Goal: Task Accomplishment & Management: Manage account settings

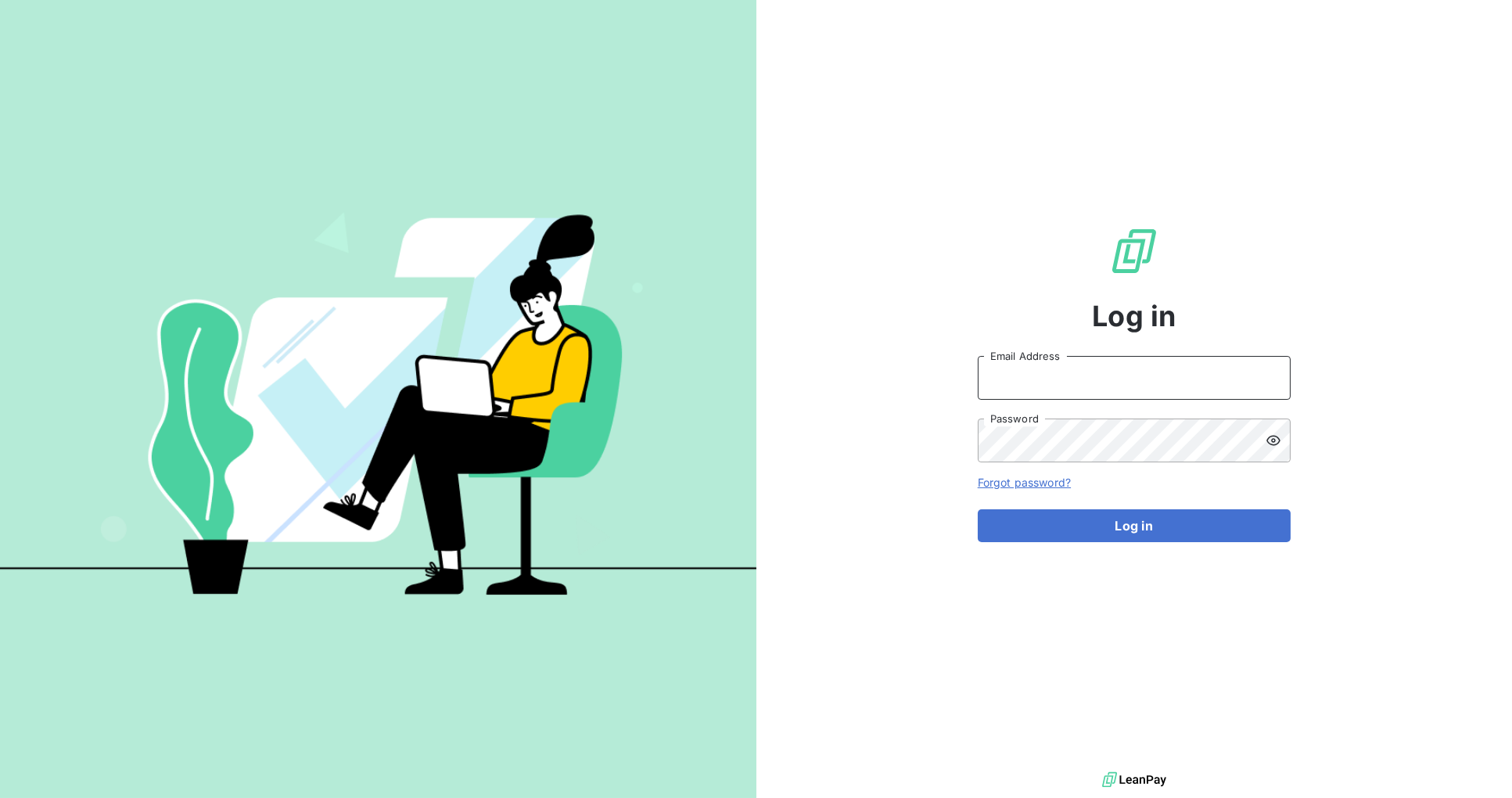
type input "jordi.miro@graitec.com"
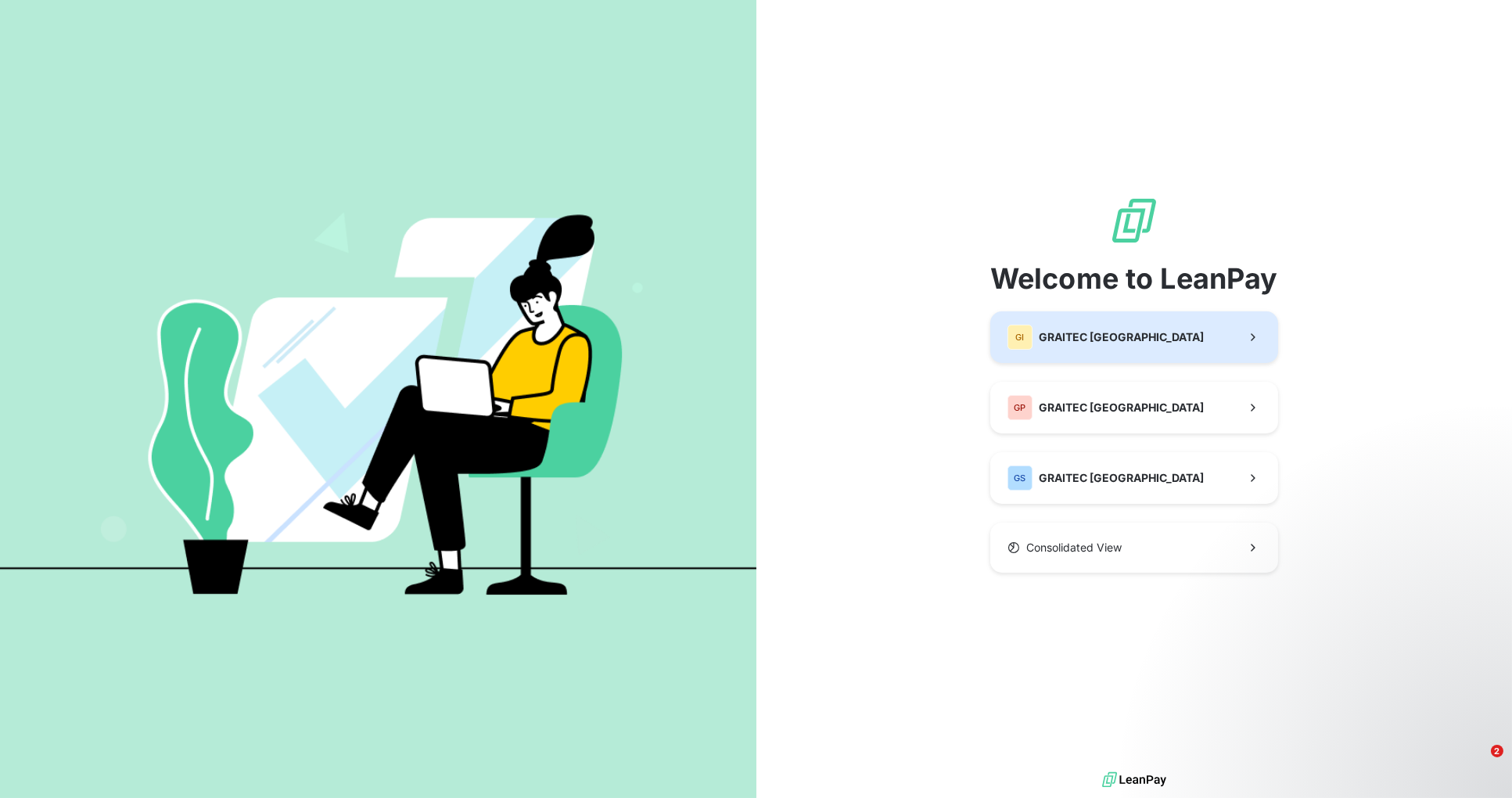
click at [1245, 339] on icon "button" at bounding box center [1253, 337] width 16 height 16
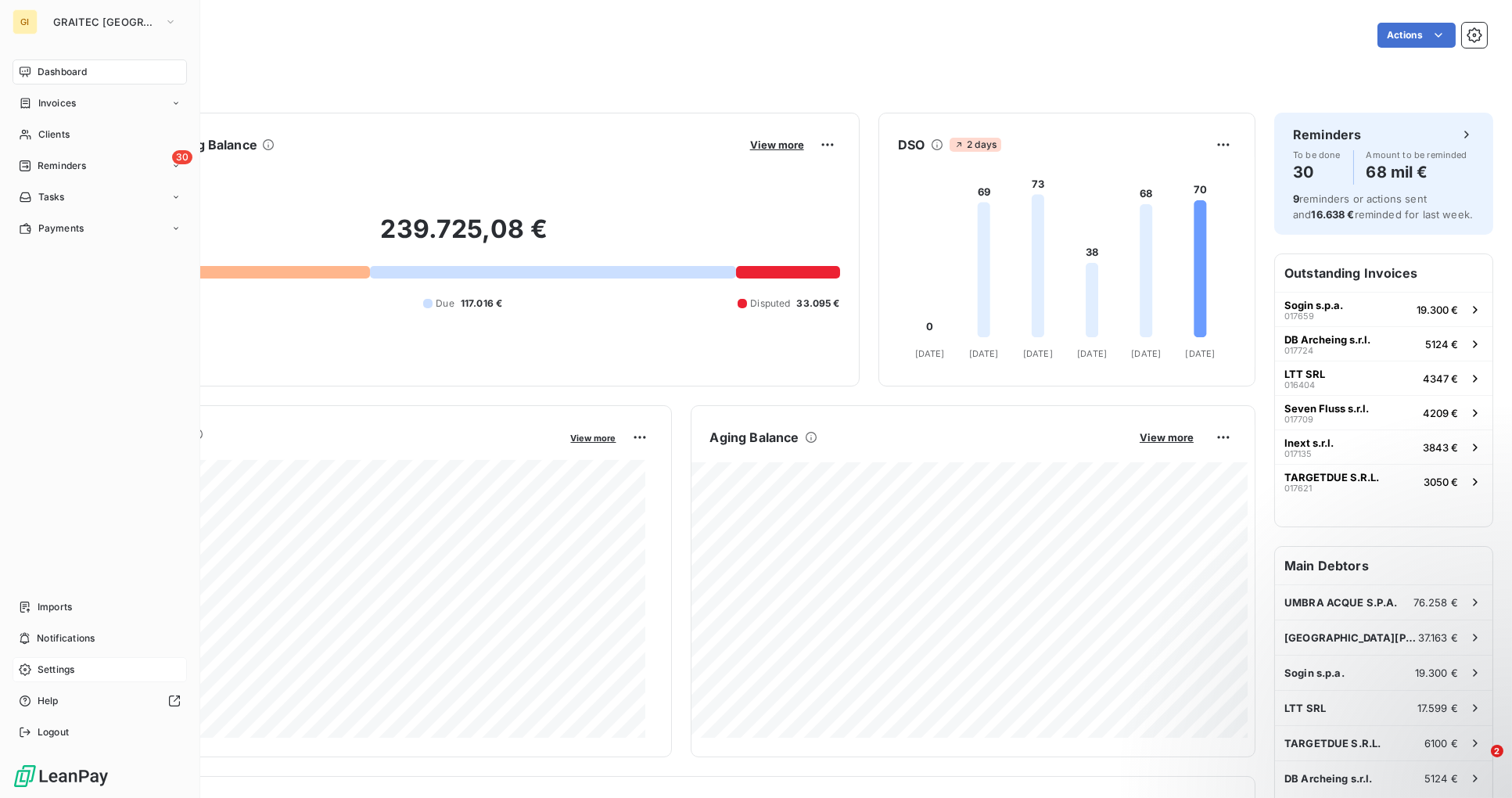
click at [52, 665] on span "Settings" at bounding box center [56, 669] width 37 height 14
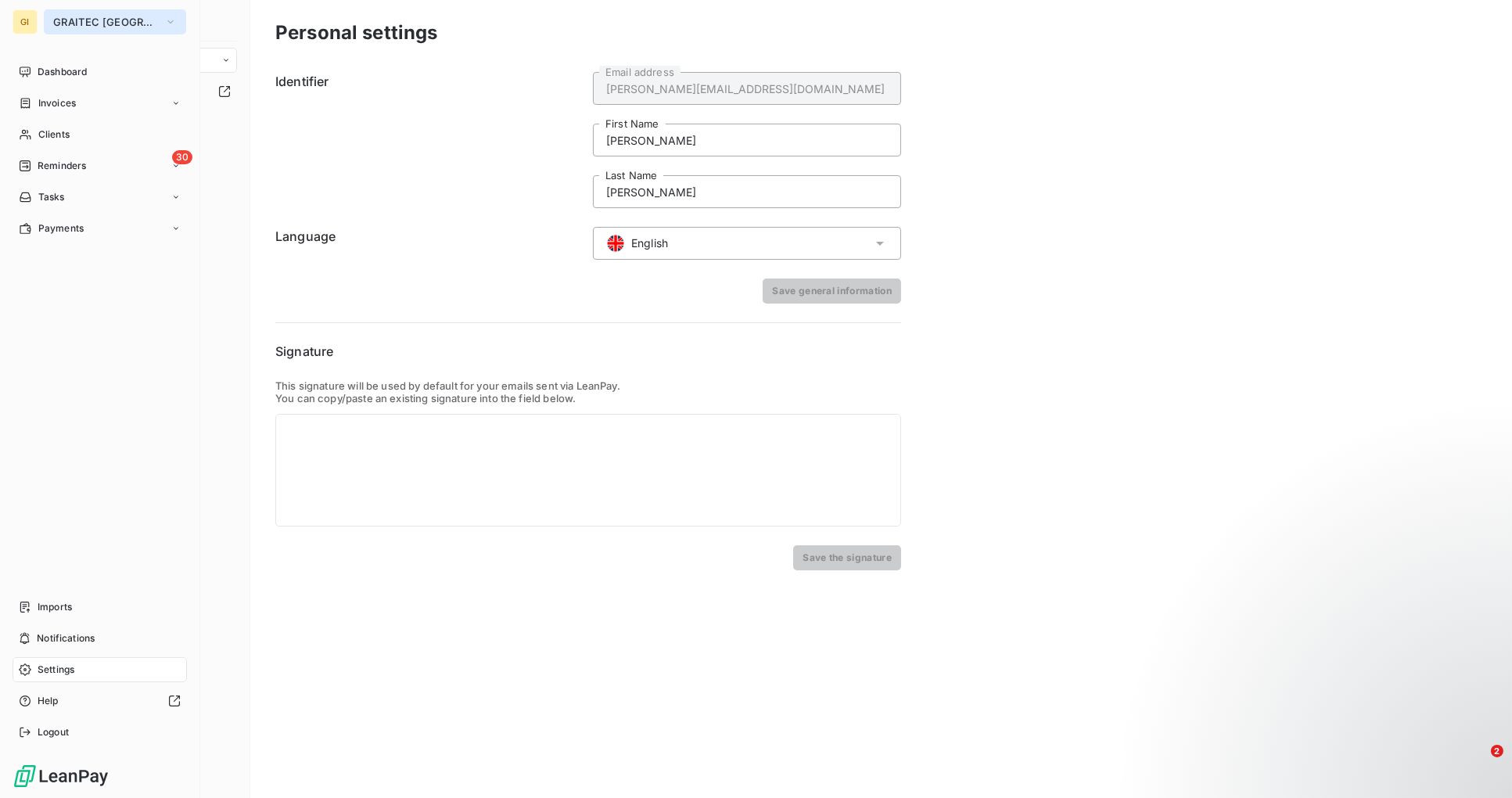
click at [164, 18] on icon "button" at bounding box center [171, 21] width 13 height 16
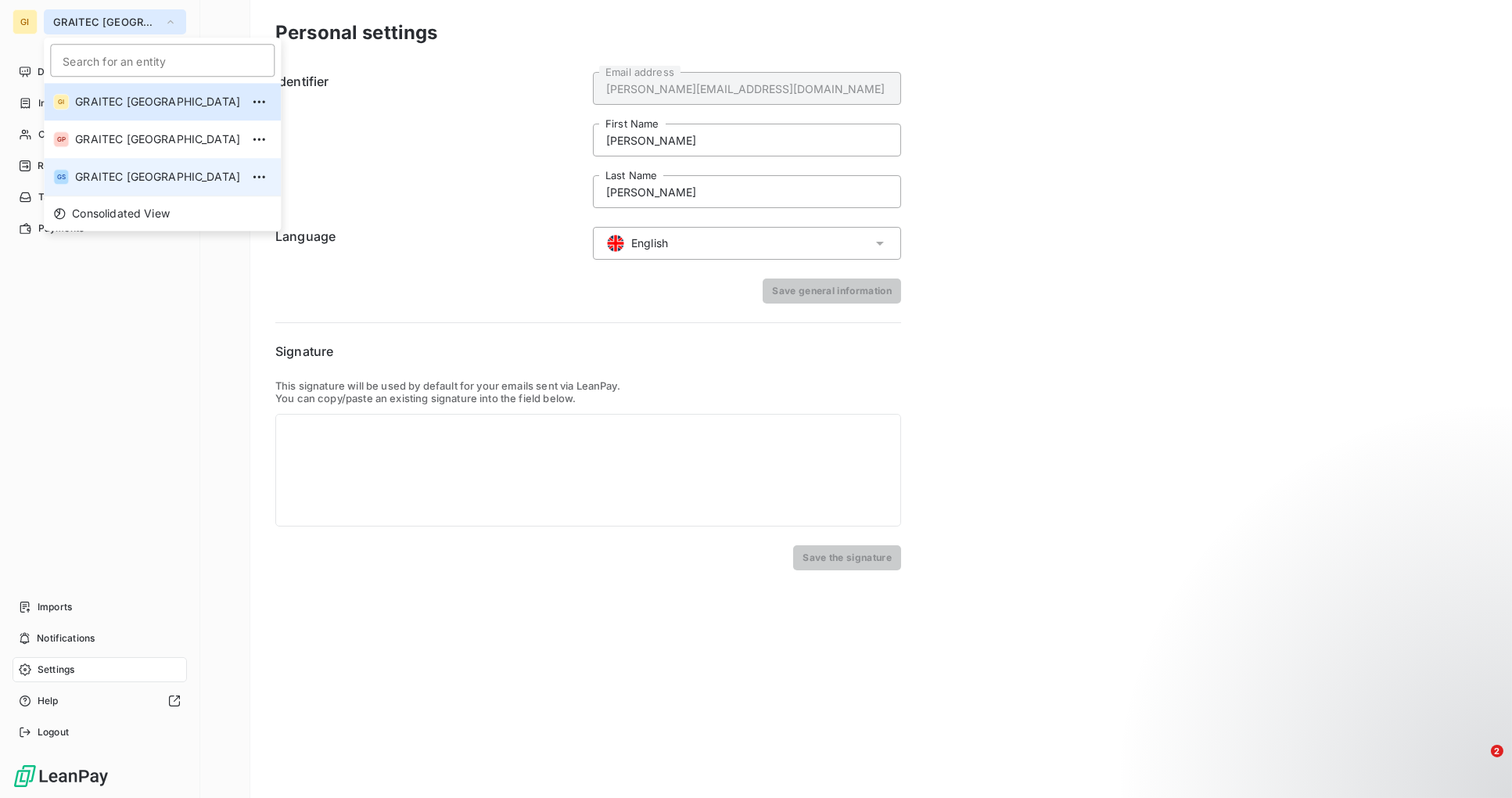
click at [152, 173] on span "GRAITEC SPAIN" at bounding box center [157, 176] width 165 height 16
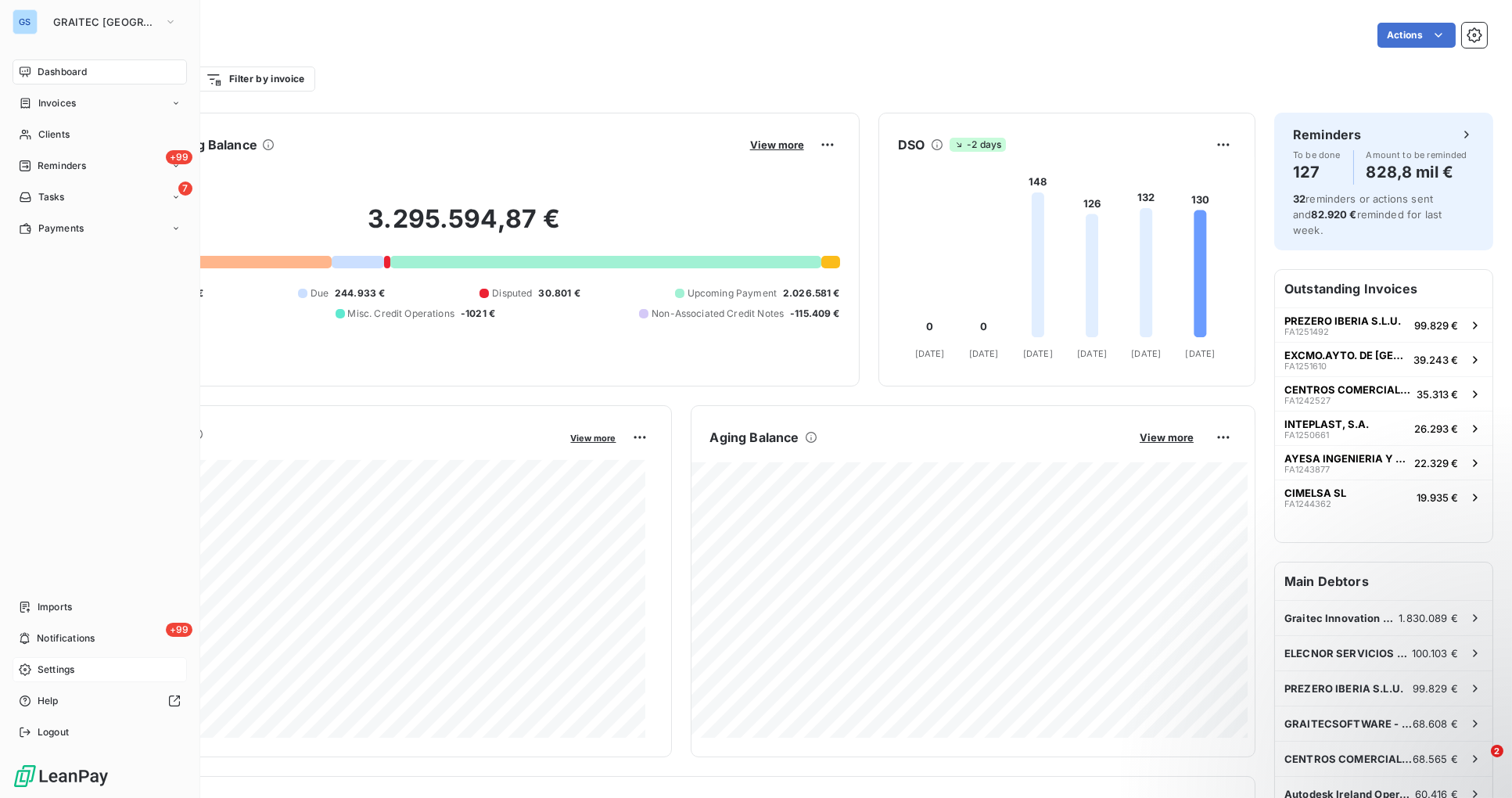
click at [49, 671] on span "Settings" at bounding box center [56, 669] width 37 height 14
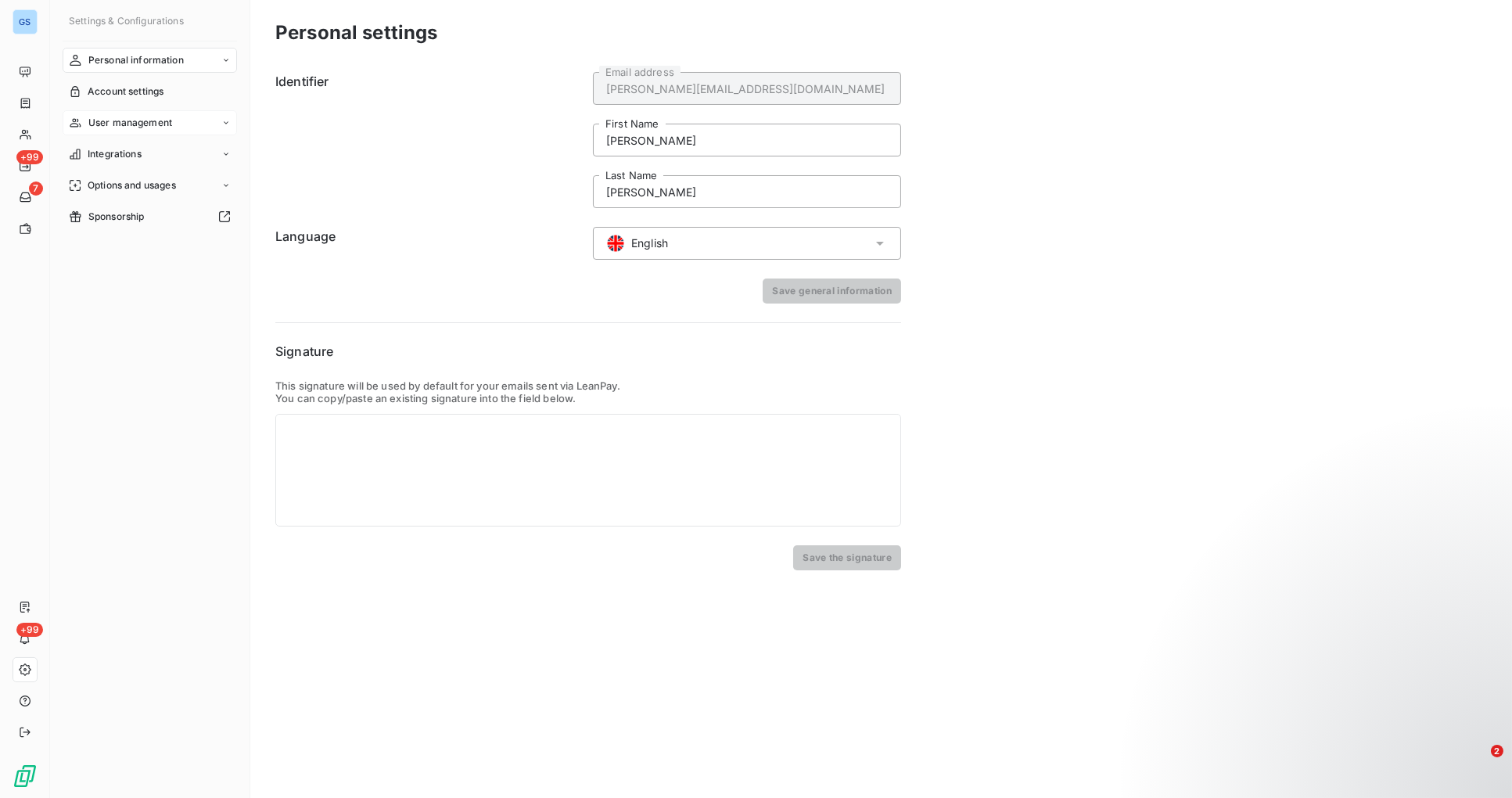
click at [228, 126] on icon at bounding box center [226, 123] width 9 height 9
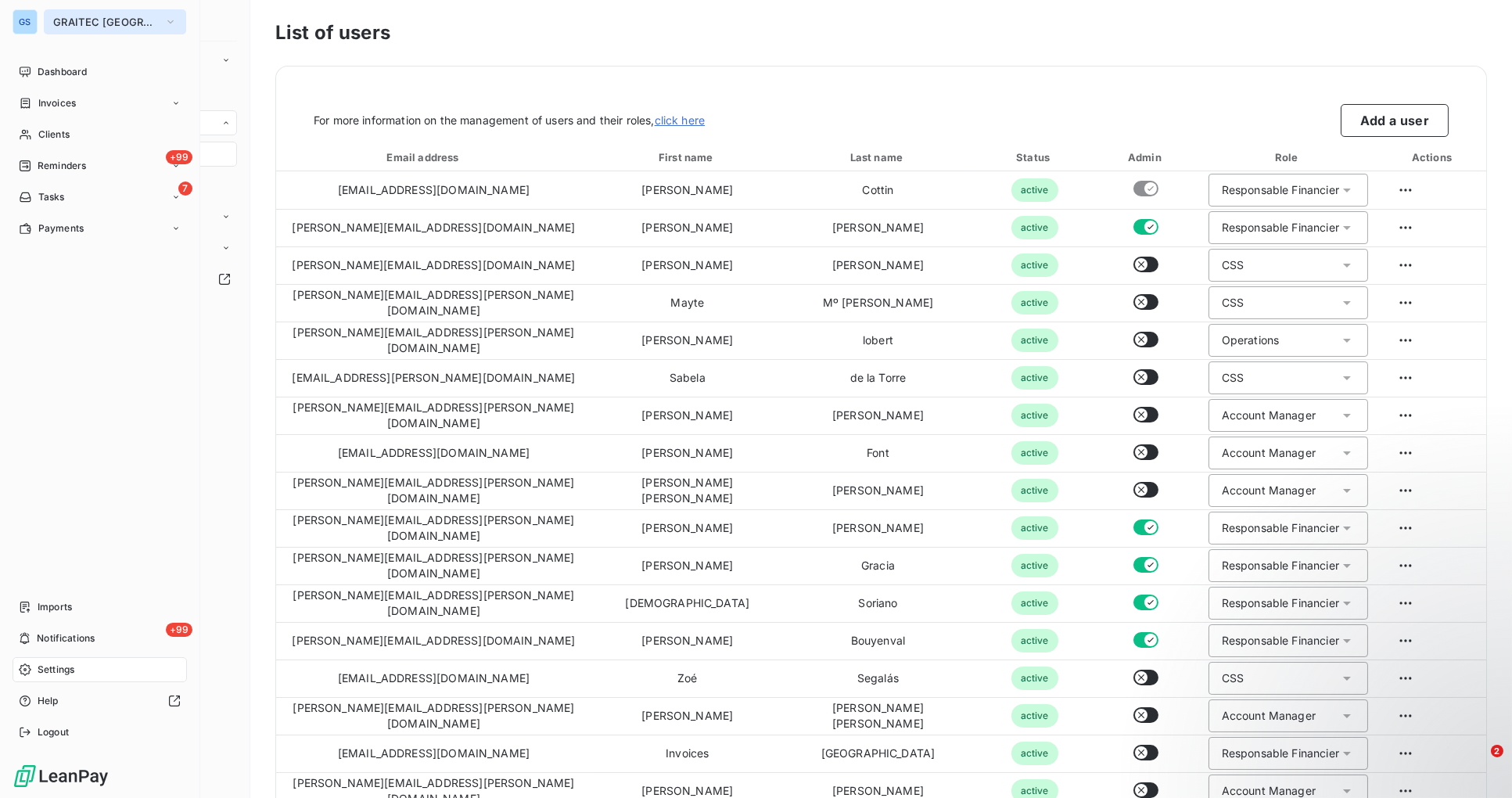
click at [164, 16] on icon "button" at bounding box center [171, 21] width 13 height 16
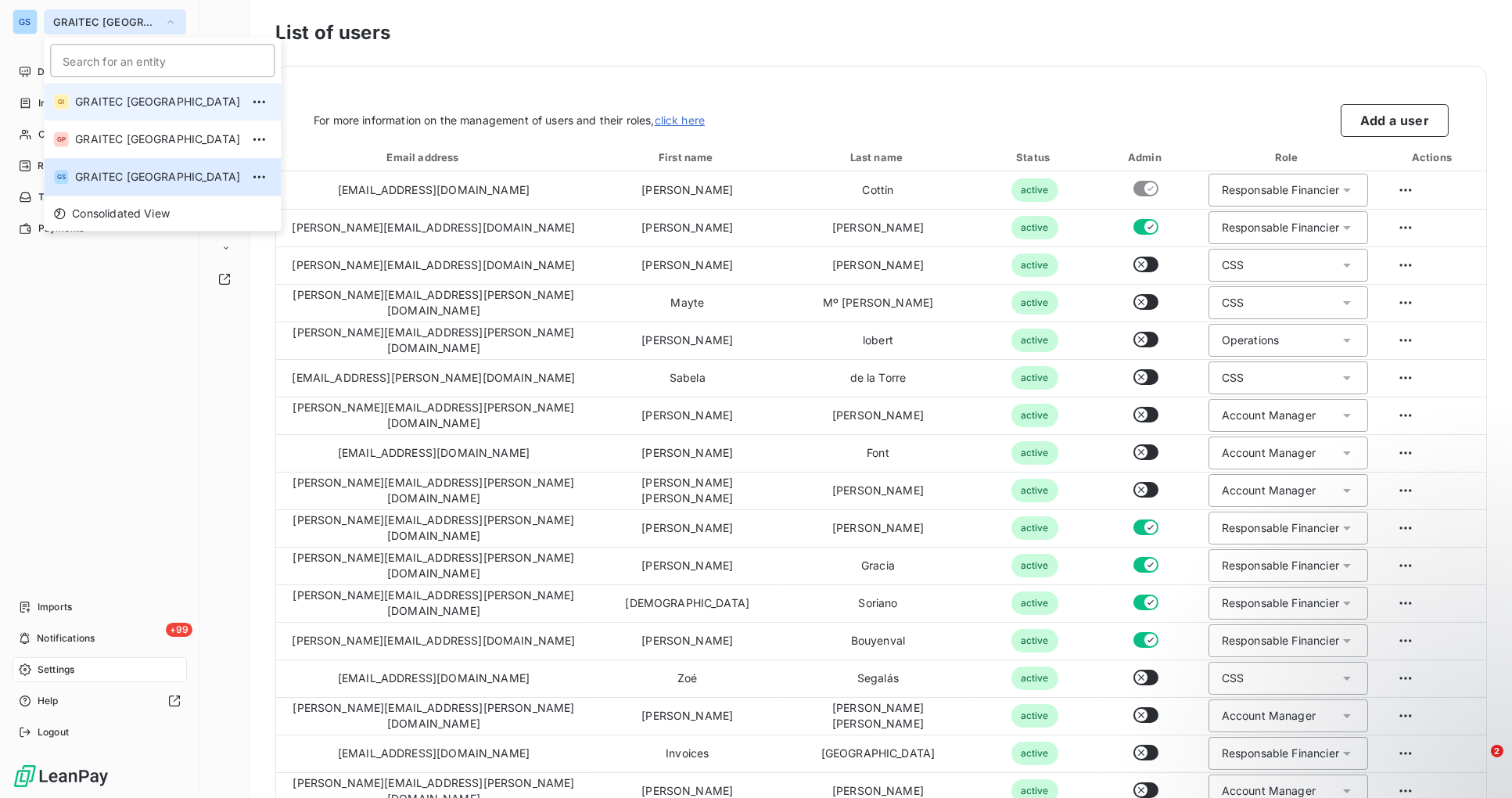
click at [137, 103] on span "GRAITEC ITALY" at bounding box center [157, 101] width 165 height 16
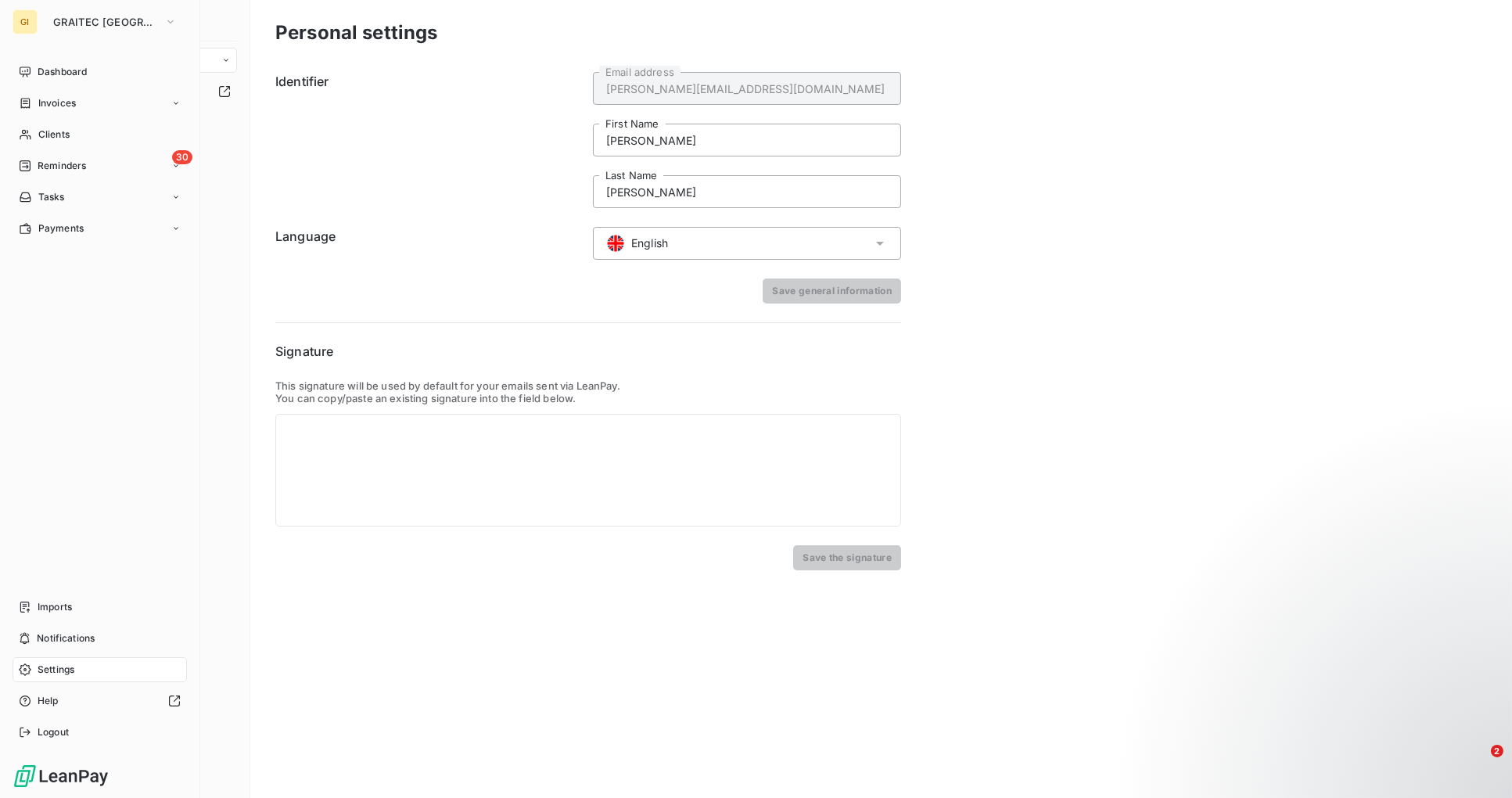
click at [54, 665] on span "Settings" at bounding box center [56, 669] width 37 height 14
